Goal: Task Accomplishment & Management: Use online tool/utility

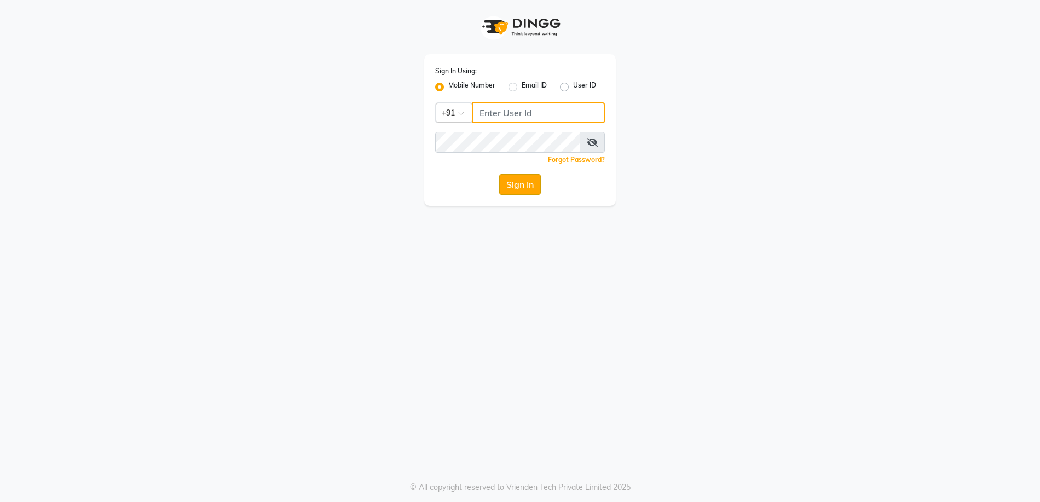
type input "9769354714"
click at [525, 183] on button "Sign In" at bounding box center [520, 184] width 42 height 21
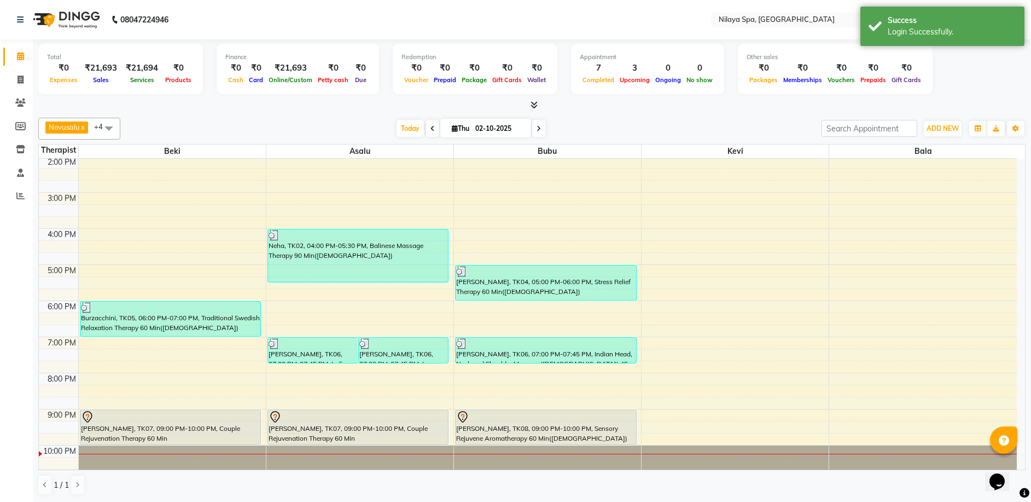
scroll to position [266, 0]
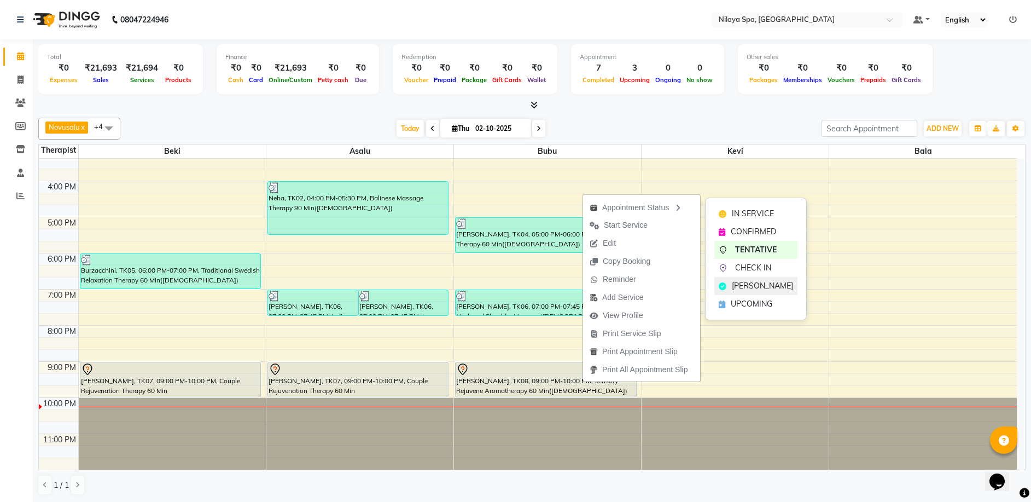
click at [749, 286] on span "[PERSON_NAME]" at bounding box center [762, 285] width 61 height 11
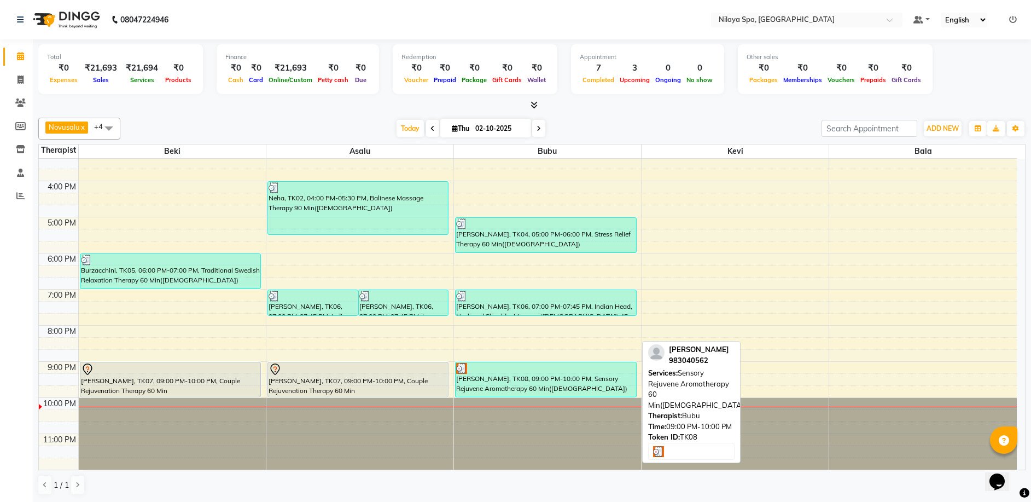
click at [538, 383] on div "[PERSON_NAME], TK08, 09:00 PM-10:00 PM, Sensory Rejuvene Aromatherapy 60 Min([D…" at bounding box center [546, 379] width 181 height 34
select select "3"
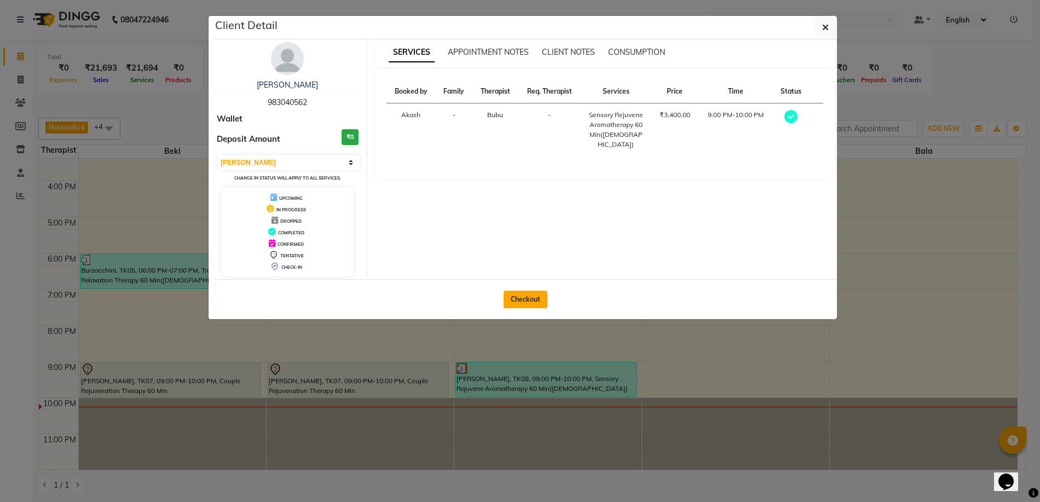
click at [539, 300] on button "Checkout" at bounding box center [525, 300] width 44 height 18
select select "9038"
select select "service"
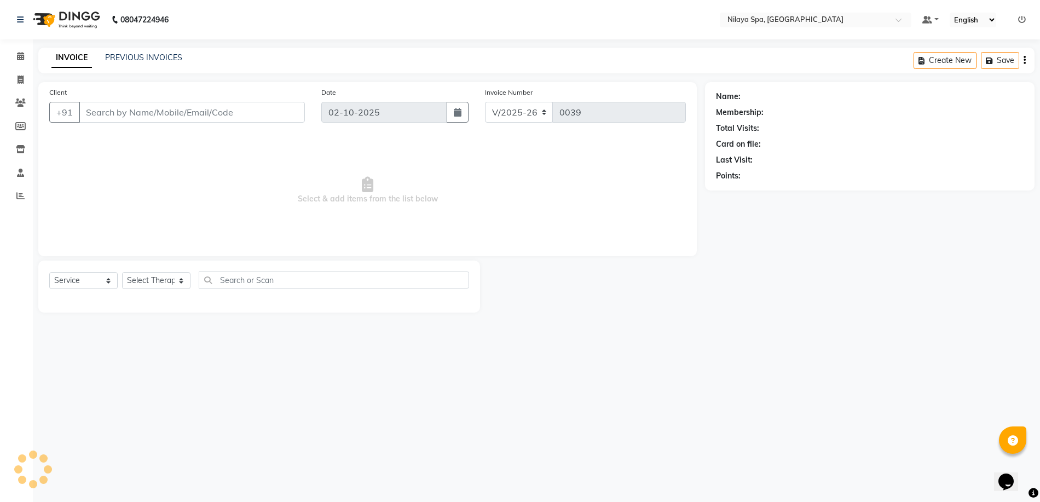
type input "98*****62"
select select "92600"
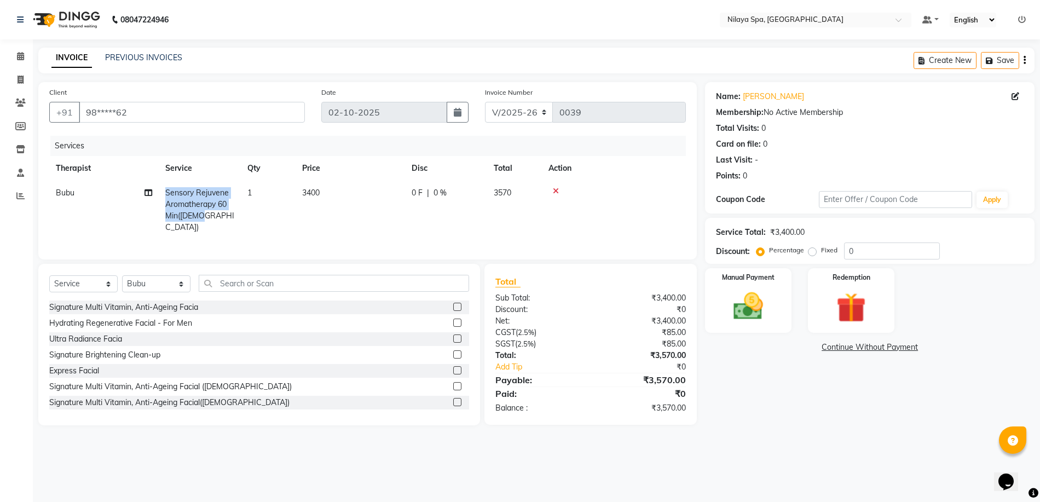
drag, startPoint x: 165, startPoint y: 189, endPoint x: 227, endPoint y: 218, distance: 68.3
click at [227, 218] on td "Sensory Rejuvene Aromatherapy 60 Min([DEMOGRAPHIC_DATA])" at bounding box center [200, 210] width 82 height 59
select select "92600"
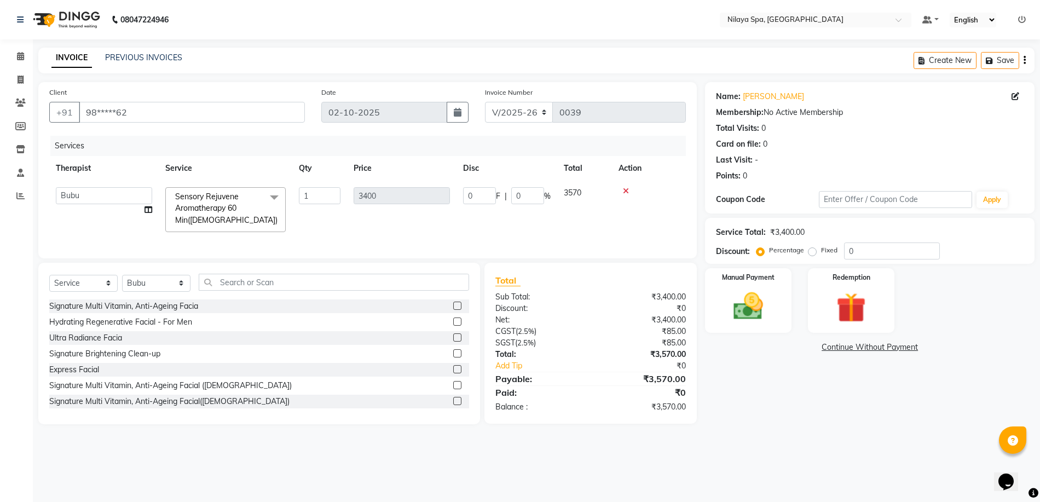
click at [276, 197] on span at bounding box center [274, 197] width 22 height 21
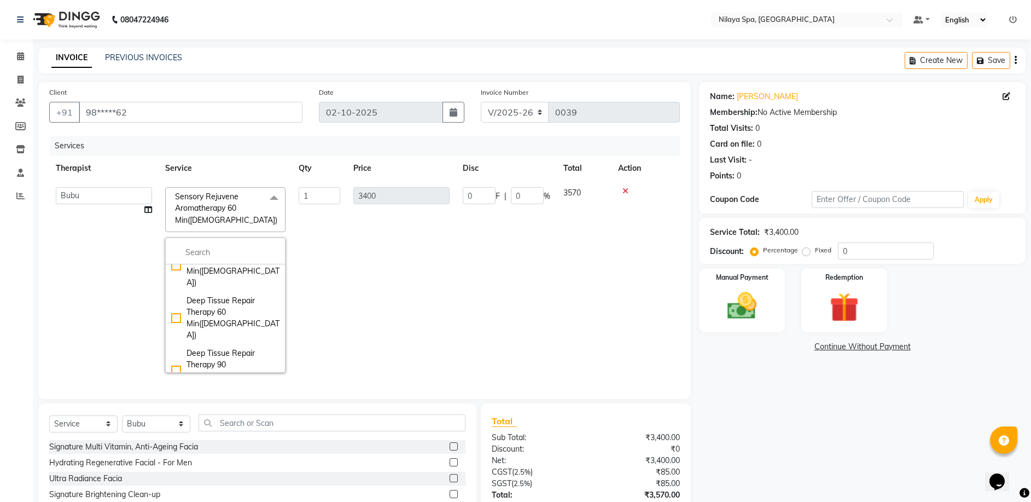
scroll to position [1890, 0]
checkbox input "false"
checkbox input "true"
type input "3200"
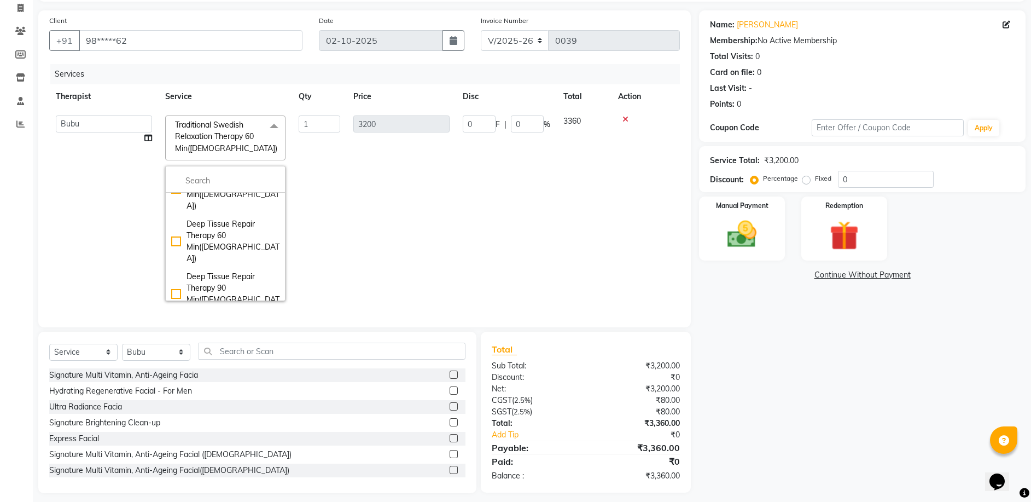
scroll to position [88, 0]
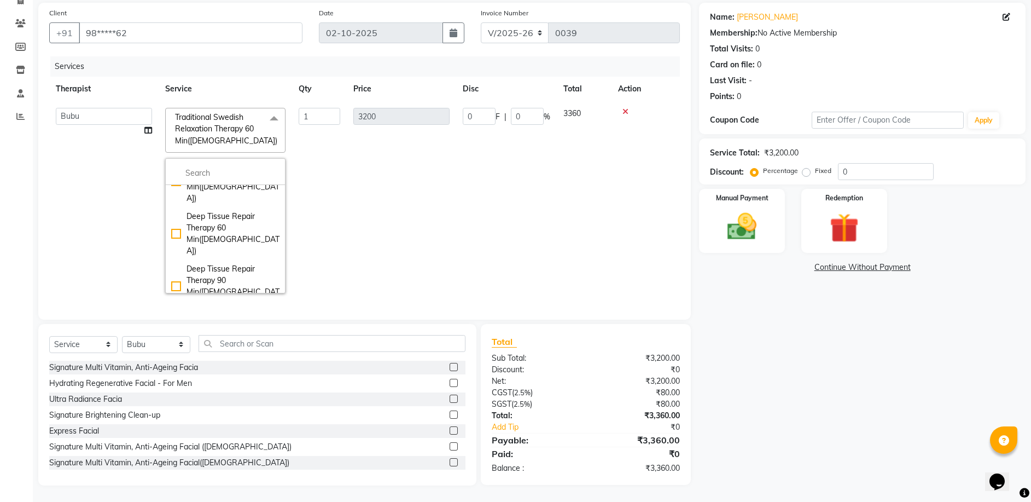
click at [351, 166] on td "3200" at bounding box center [401, 200] width 109 height 199
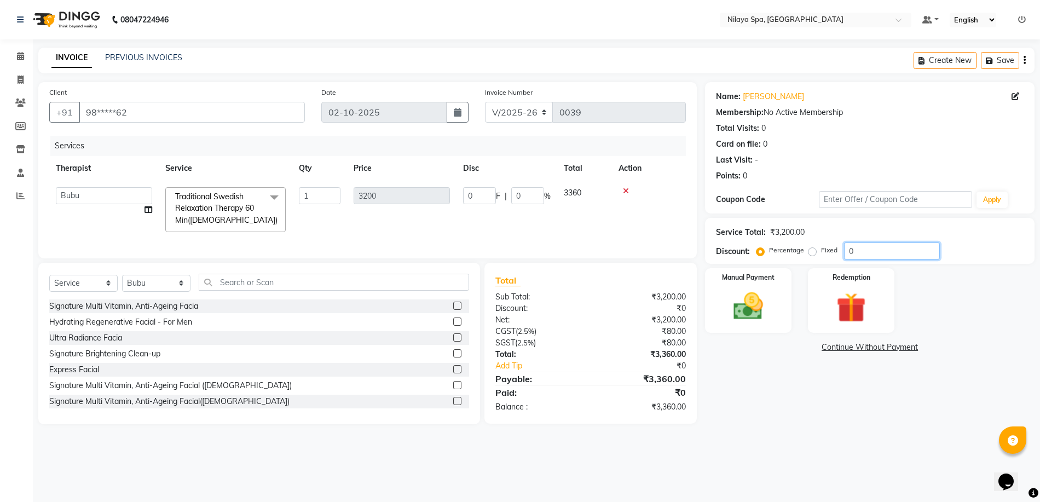
click at [865, 251] on input "0" at bounding box center [892, 250] width 96 height 17
type input "2"
type input "64"
type input "2"
type input "20"
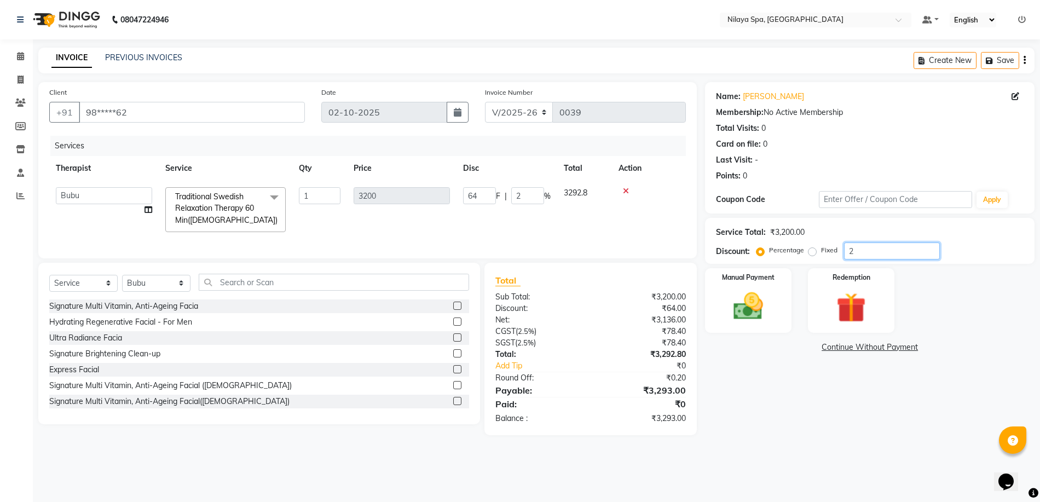
type input "640"
type input "20"
click at [760, 300] on img at bounding box center [748, 306] width 50 height 36
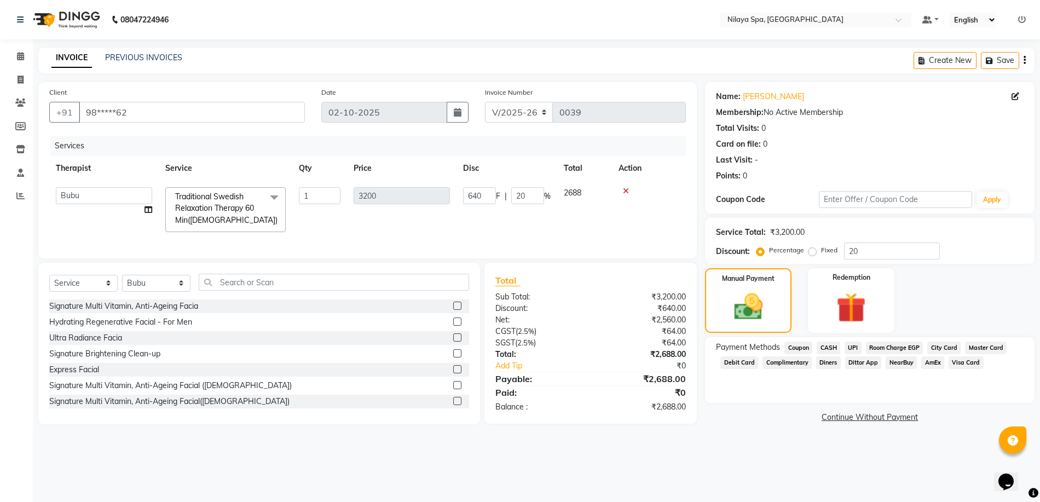
click at [892, 347] on span "Room Charge EGP" at bounding box center [894, 347] width 57 height 13
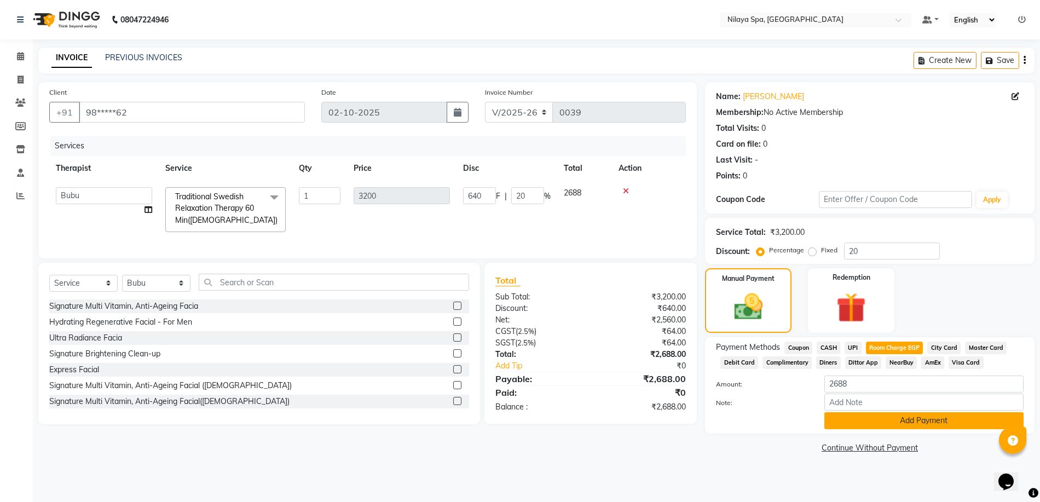
click at [879, 421] on button "Add Payment" at bounding box center [923, 420] width 199 height 17
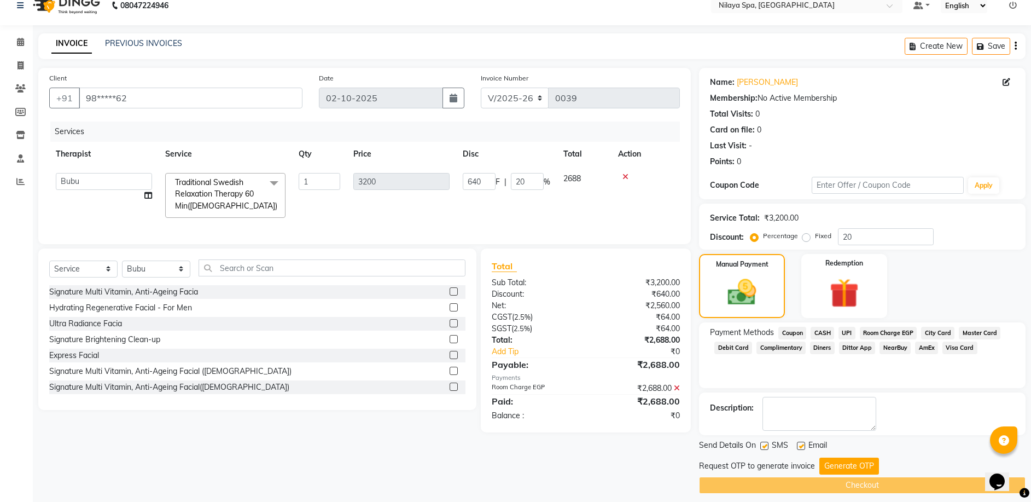
scroll to position [22, 0]
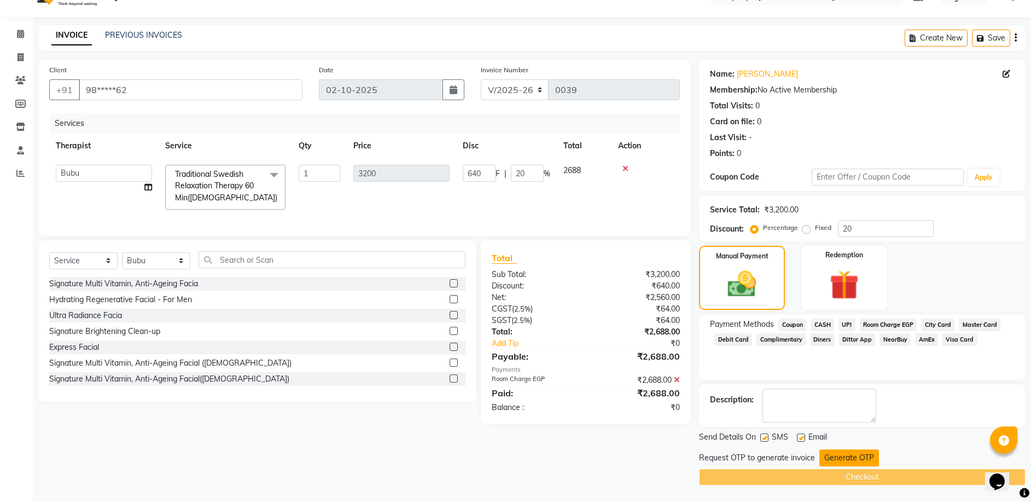
click at [847, 453] on button "Generate OTP" at bounding box center [850, 457] width 60 height 17
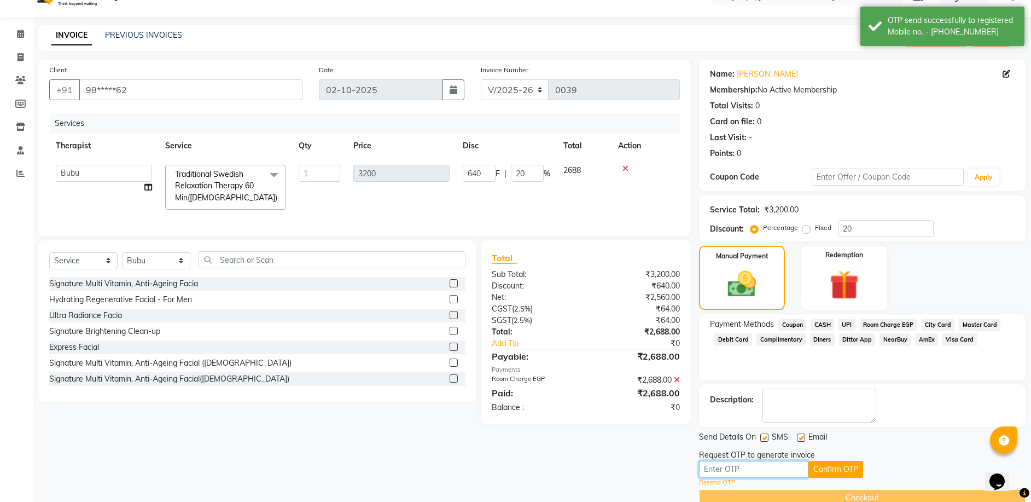
drag, startPoint x: 769, startPoint y: 468, endPoint x: 771, endPoint y: 463, distance: 5.7
click at [770, 463] on input "text" at bounding box center [753, 469] width 109 height 17
type input "8407"
click at [847, 466] on button "Confirm OTP" at bounding box center [836, 469] width 55 height 17
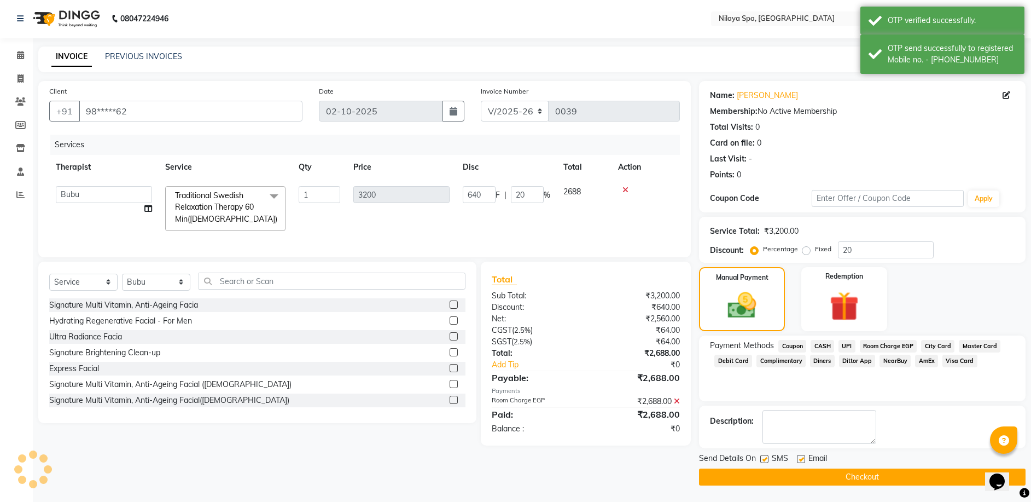
scroll to position [1, 0]
click at [854, 474] on button "Checkout" at bounding box center [862, 476] width 327 height 17
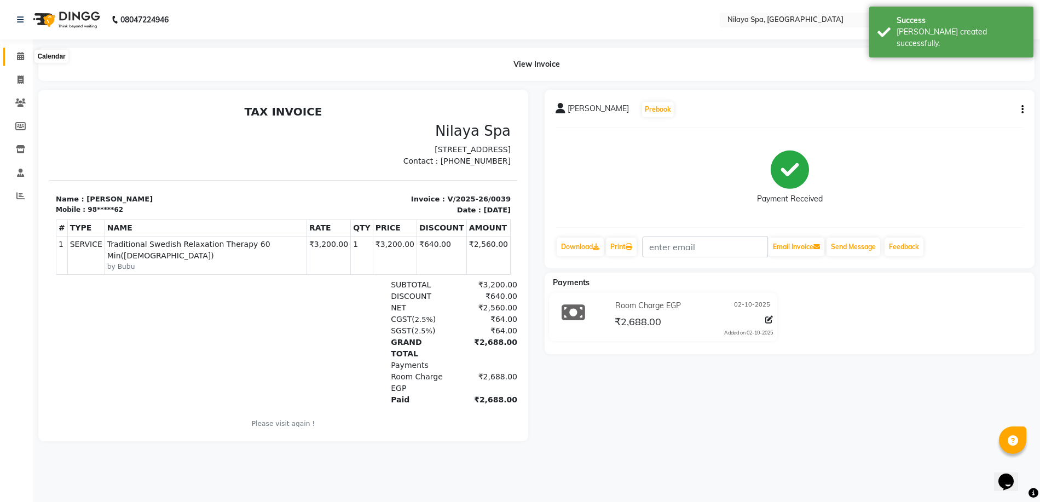
click at [17, 53] on icon at bounding box center [20, 56] width 7 height 8
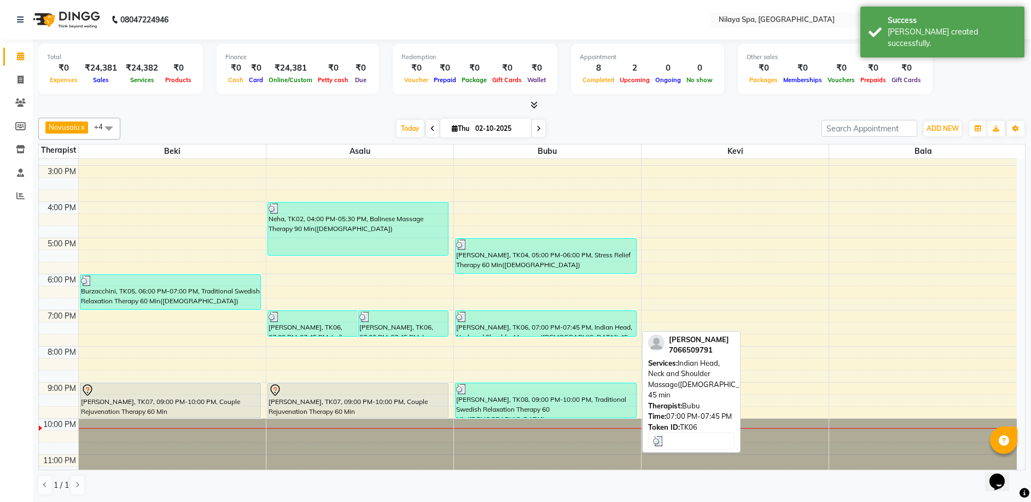
scroll to position [266, 0]
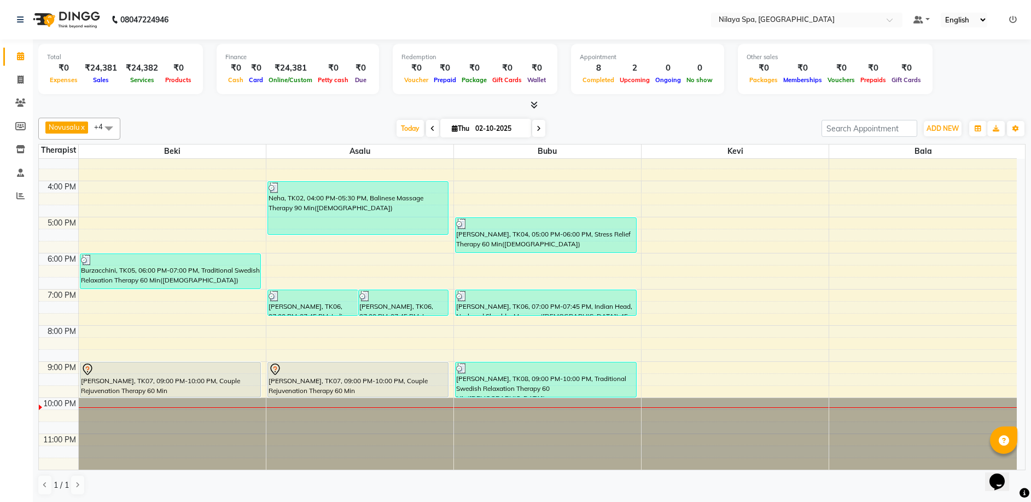
click at [537, 132] on span at bounding box center [538, 128] width 13 height 17
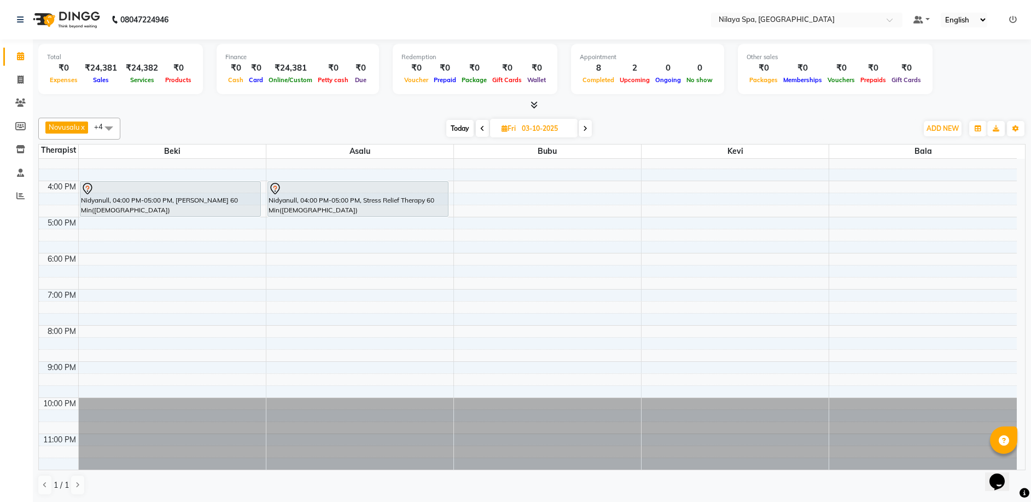
scroll to position [1, 0]
click at [479, 130] on span at bounding box center [482, 127] width 13 height 17
type input "02-10-2025"
